Goal: Navigation & Orientation: Find specific page/section

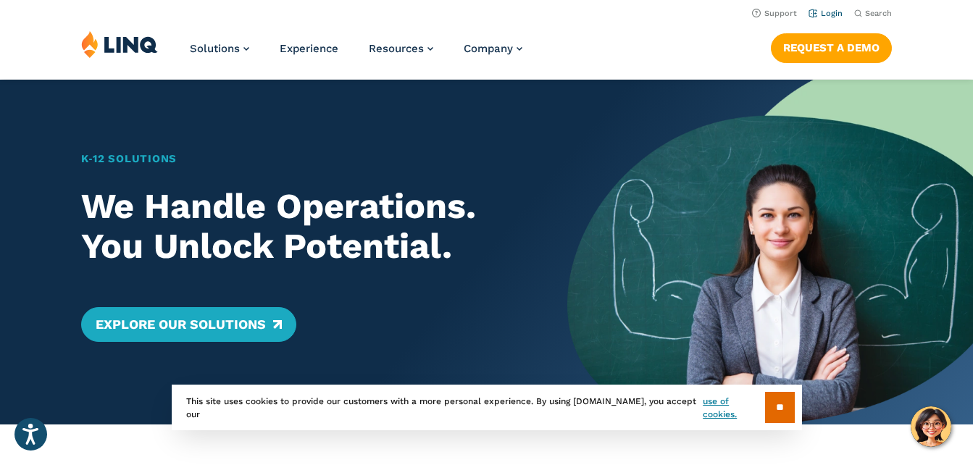
click at [824, 13] on link "Login" at bounding box center [825, 13] width 34 height 9
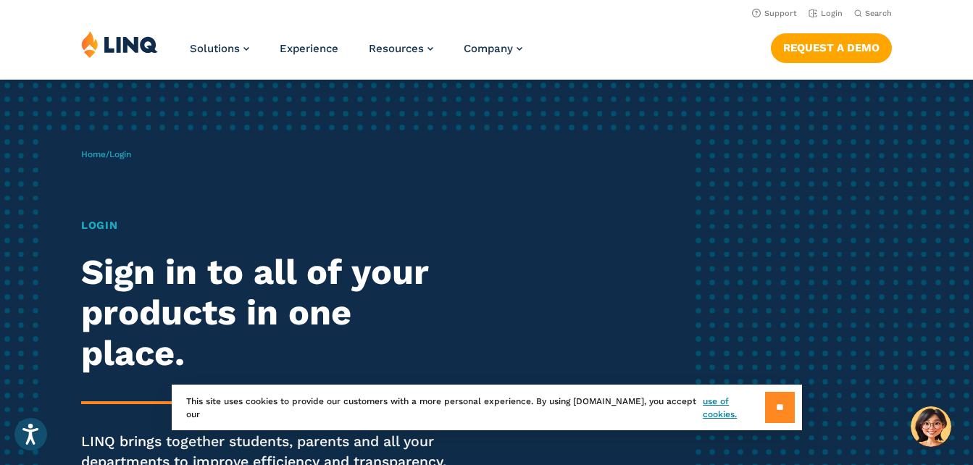
click at [774, 409] on input "**" at bounding box center [780, 407] width 30 height 31
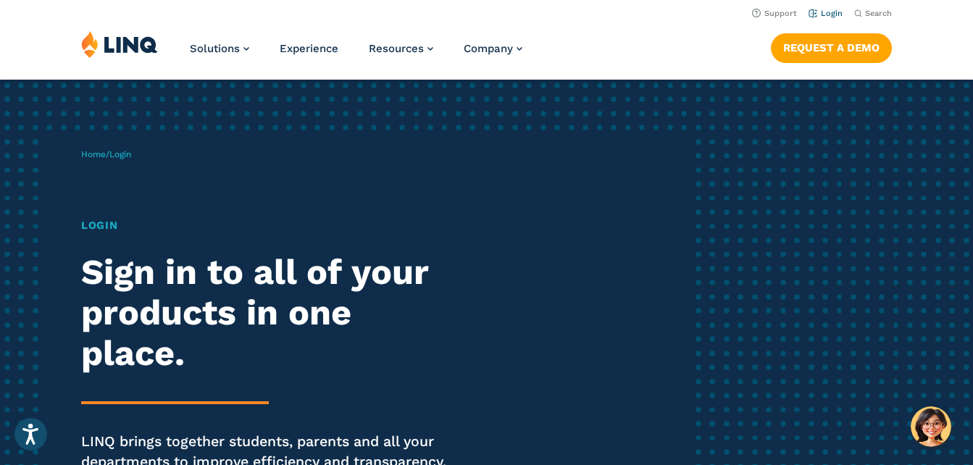
click at [827, 14] on link "Login" at bounding box center [825, 13] width 34 height 9
click at [101, 228] on h1 "Login" at bounding box center [268, 225] width 375 height 16
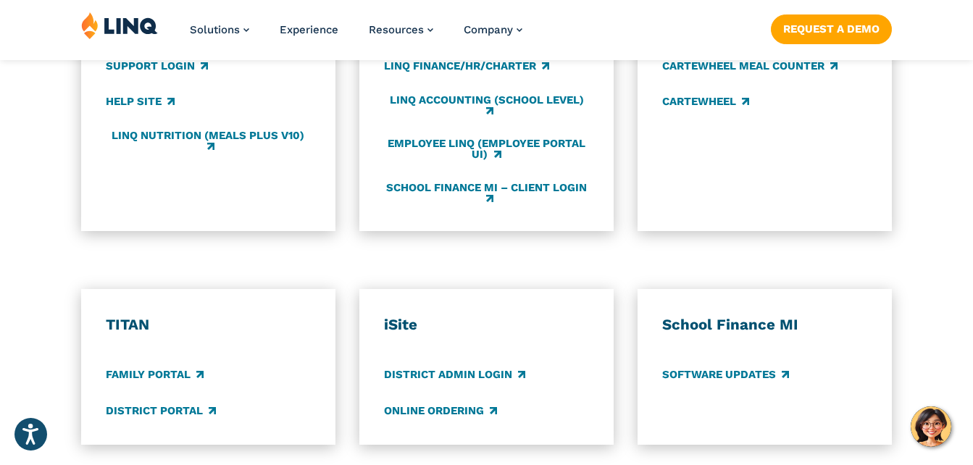
scroll to position [1087, 0]
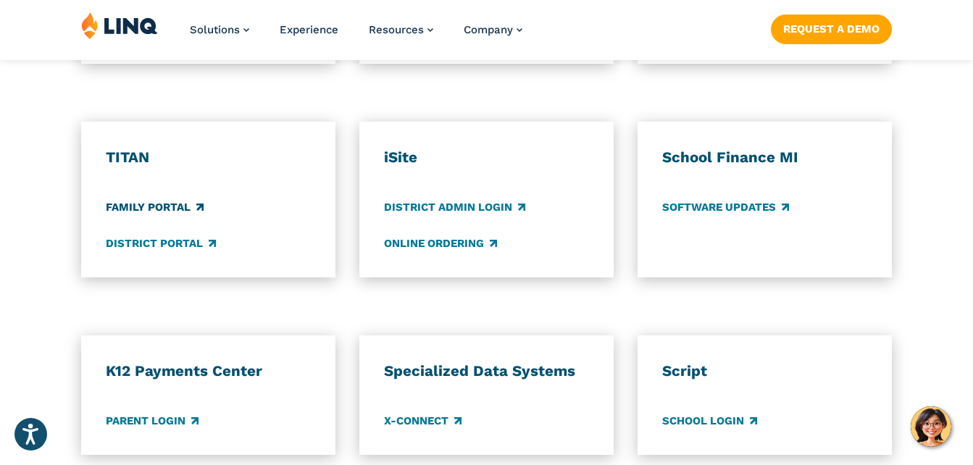
click at [174, 210] on link "Family Portal" at bounding box center [155, 208] width 98 height 16
